Goal: Task Accomplishment & Management: Manage account settings

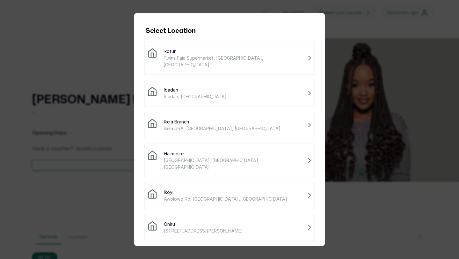
scroll to position [53, 0]
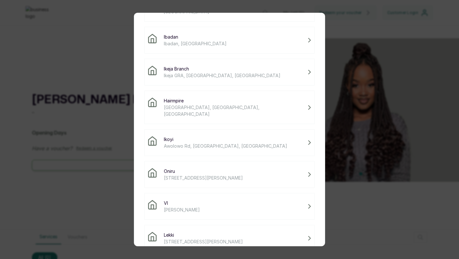
click at [202, 238] on span "14 Adeola Hopewell St, Eti-Osa 101241, Lagos" at bounding box center [203, 241] width 79 height 7
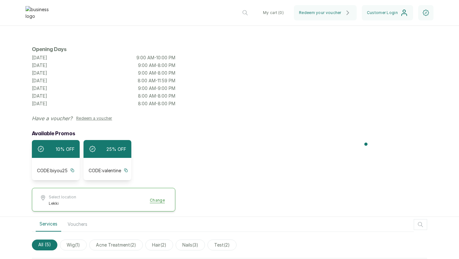
scroll to position [0, 0]
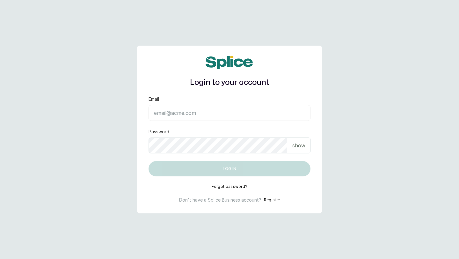
type input "layo@withsplice.com"
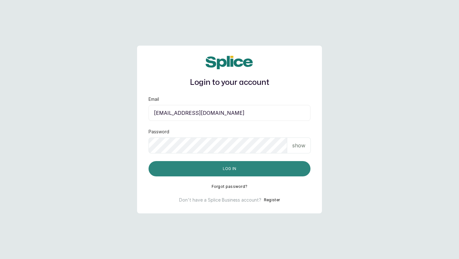
click at [280, 170] on button "Log in" at bounding box center [229, 168] width 162 height 15
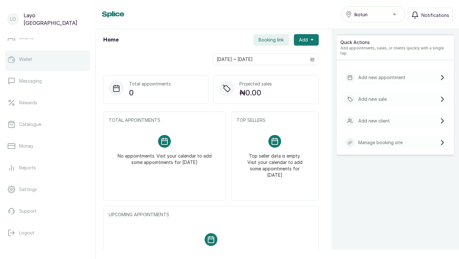
scroll to position [87, 0]
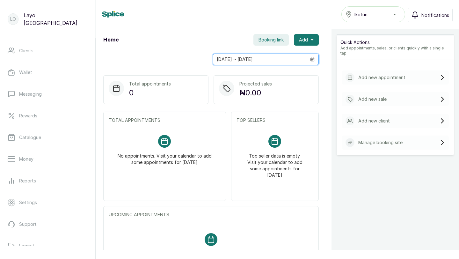
click at [258, 61] on input "[DATE] ~ [DATE]" at bounding box center [259, 59] width 93 height 11
click at [257, 60] on input "[DATE] ~ [DATE]" at bounding box center [259, 59] width 93 height 11
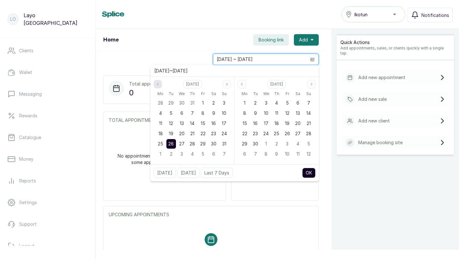
click at [160, 85] on button "Previous month" at bounding box center [158, 84] width 8 height 8
click at [170, 102] on span "1" at bounding box center [171, 102] width 2 height 5
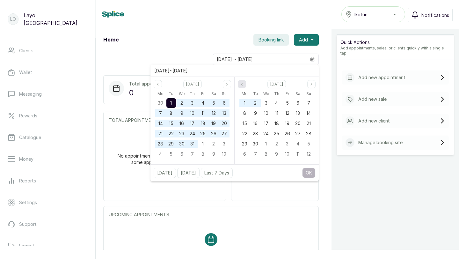
click at [243, 84] on icon "page previous" at bounding box center [242, 84] width 4 height 4
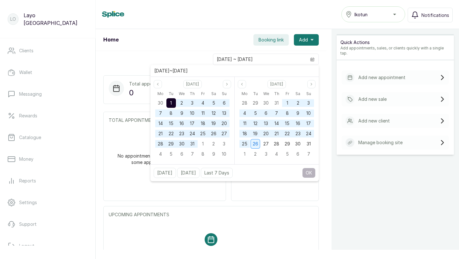
click at [258, 142] on div "26" at bounding box center [255, 144] width 10 height 10
click at [309, 172] on button "OK" at bounding box center [308, 173] width 13 height 10
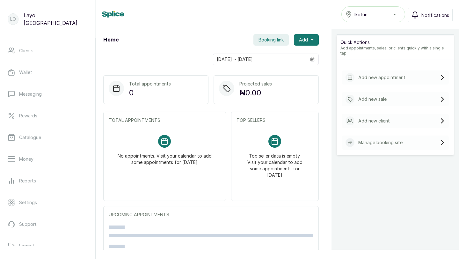
type input "[DATE] ~ [DATE]"
click at [309, 172] on div "Top seller data is empty. Visit your calendar to add some appointments for [DAT…" at bounding box center [274, 156] width 77 height 59
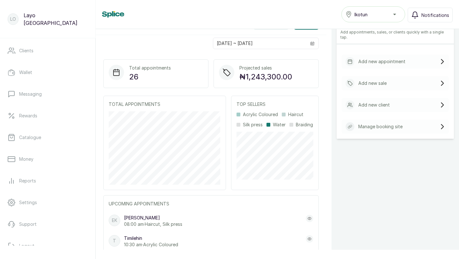
scroll to position [0, 0]
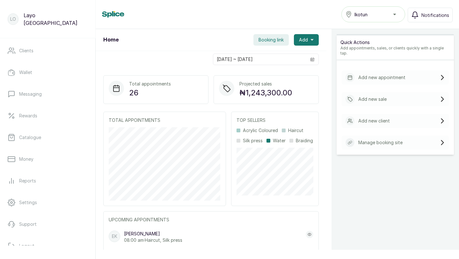
click at [275, 43] on button "Booking link" at bounding box center [270, 39] width 35 height 11
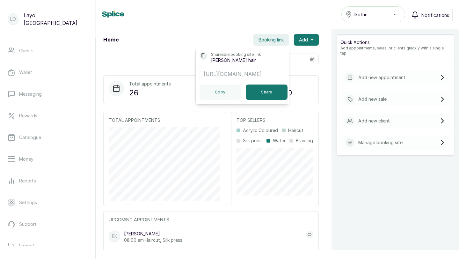
click at [275, 74] on p "[URL][DOMAIN_NAME]" at bounding box center [242, 74] width 77 height 8
click at [37, 156] on link "Money" at bounding box center [47, 159] width 85 height 18
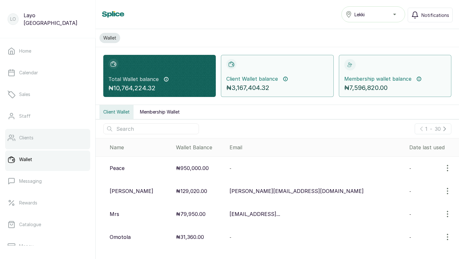
click at [31, 142] on link "Clients" at bounding box center [47, 138] width 85 height 18
